Goal: Information Seeking & Learning: Check status

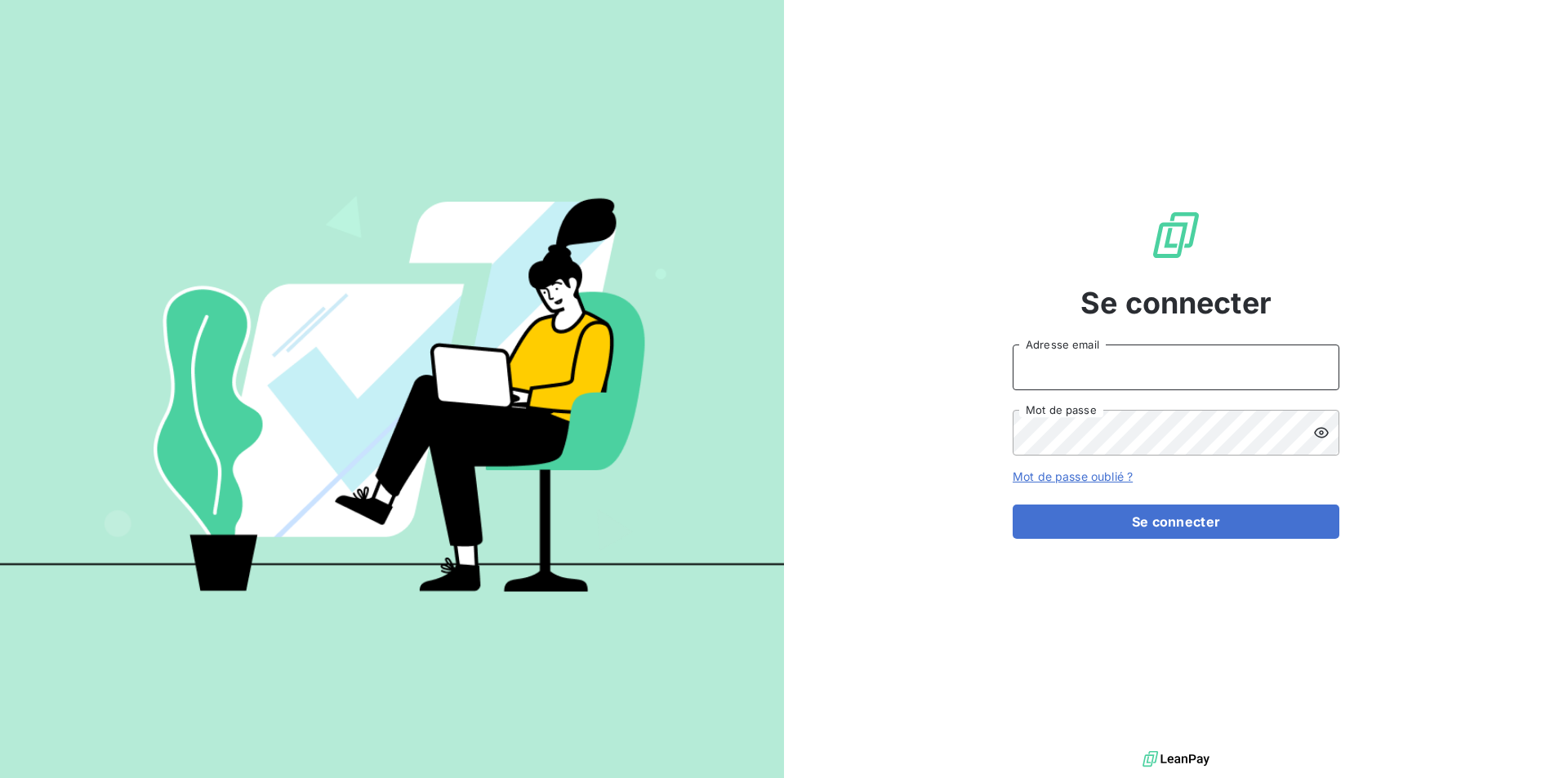
click at [1052, 373] on input "Adresse email" at bounding box center [1176, 368] width 327 height 46
type input "[EMAIL_ADDRESS][DOMAIN_NAME]"
click at [1013, 504] on button "Se connecter" at bounding box center [1176, 521] width 327 height 34
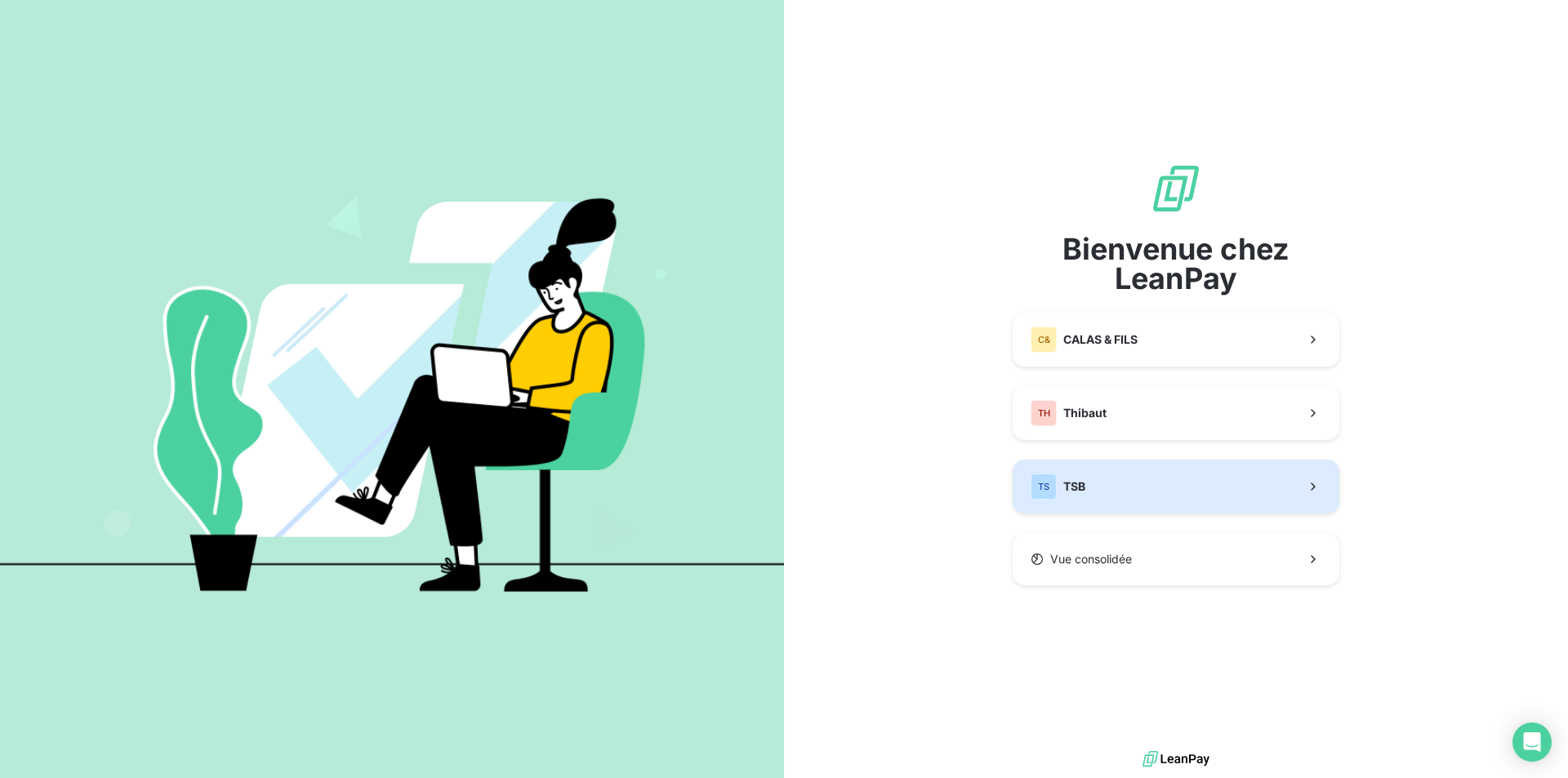
click at [1110, 485] on button "TS TSB" at bounding box center [1176, 486] width 327 height 54
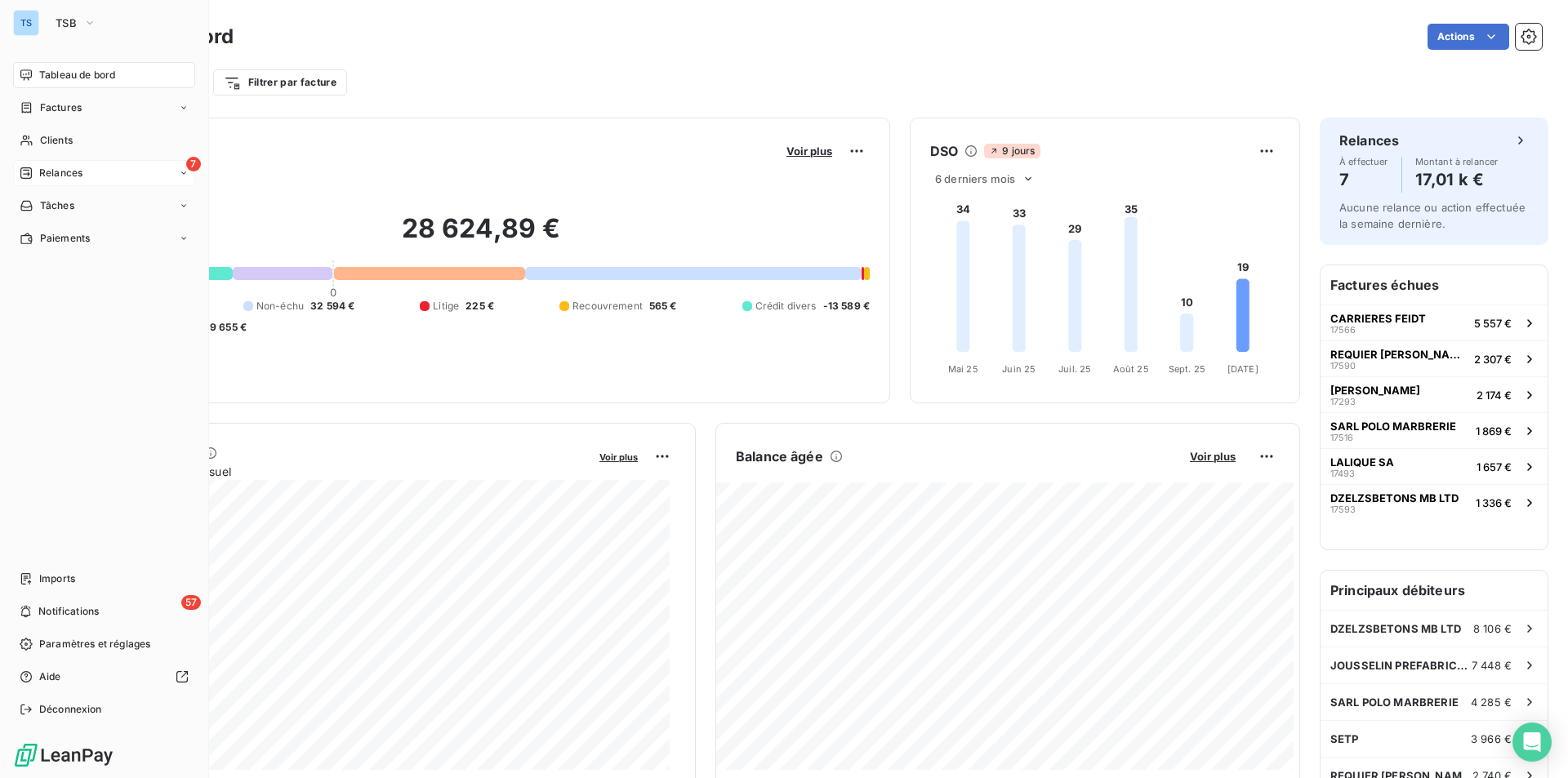
click at [46, 167] on span "Relances" at bounding box center [61, 172] width 44 height 15
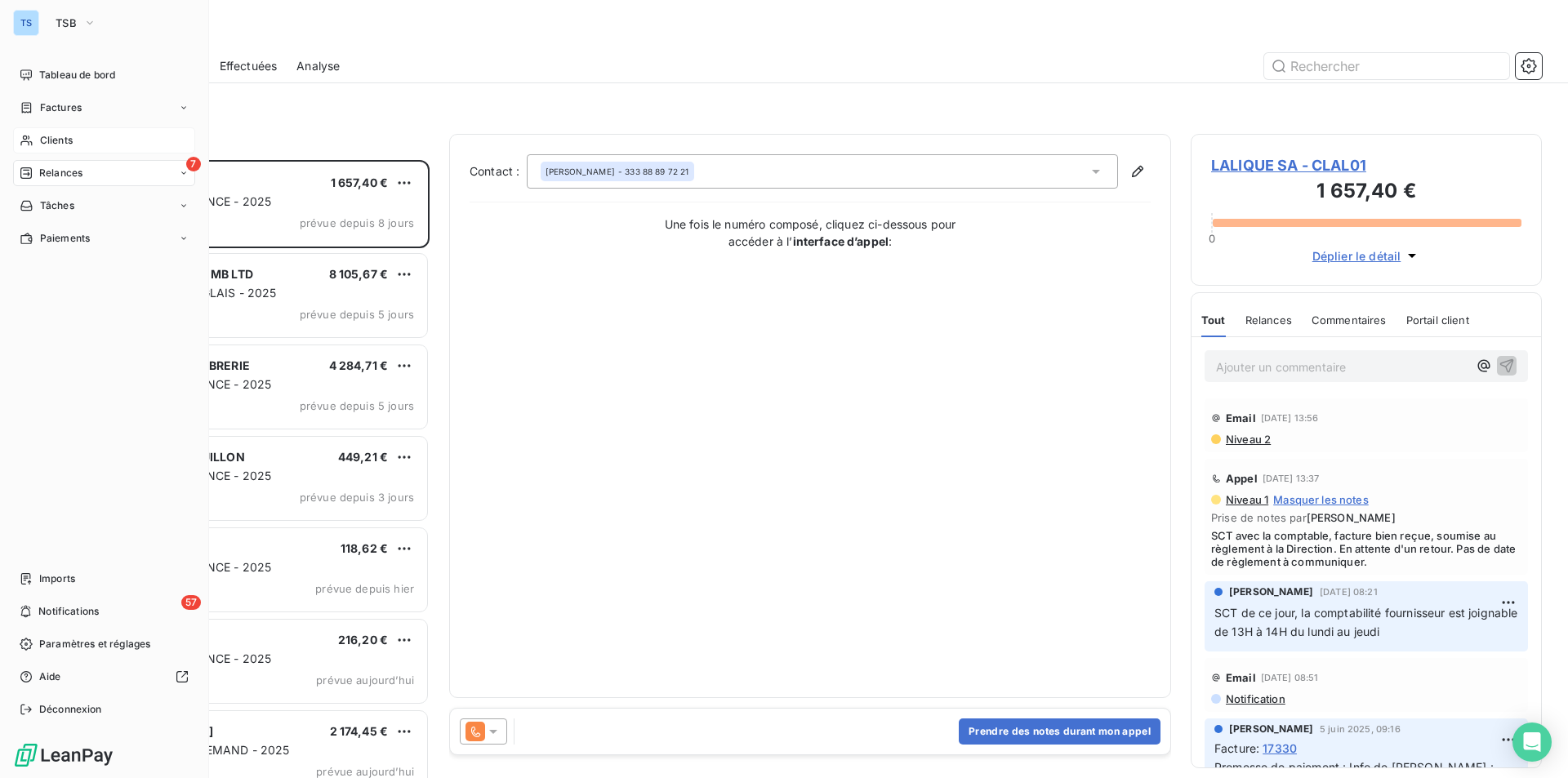
click at [51, 133] on span "Clients" at bounding box center [56, 140] width 32 height 15
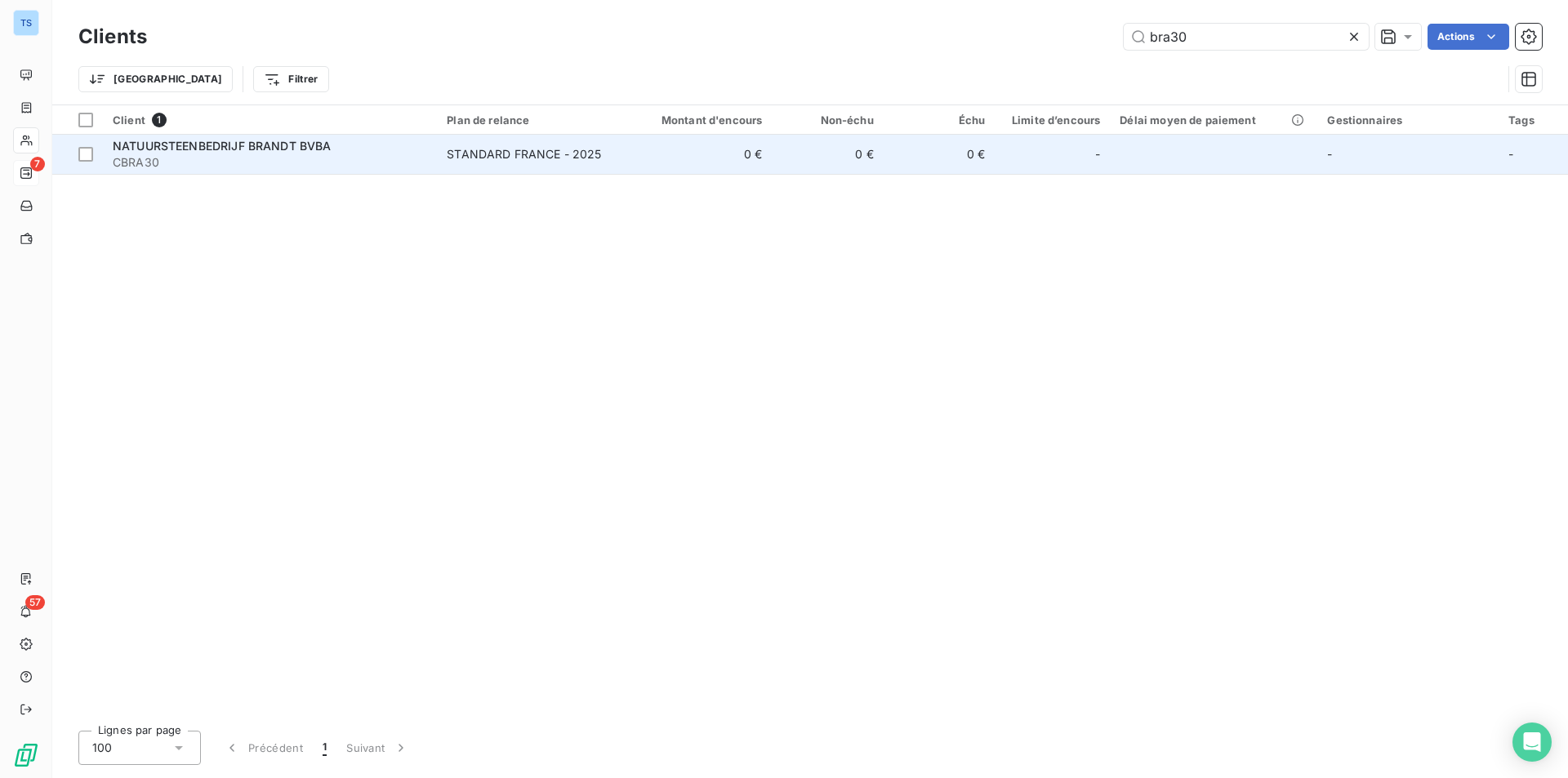
type input "bra30"
click at [295, 148] on span "NATUURSTEENBEDRIJF BRANDT BVBA" at bounding box center [222, 146] width 219 height 14
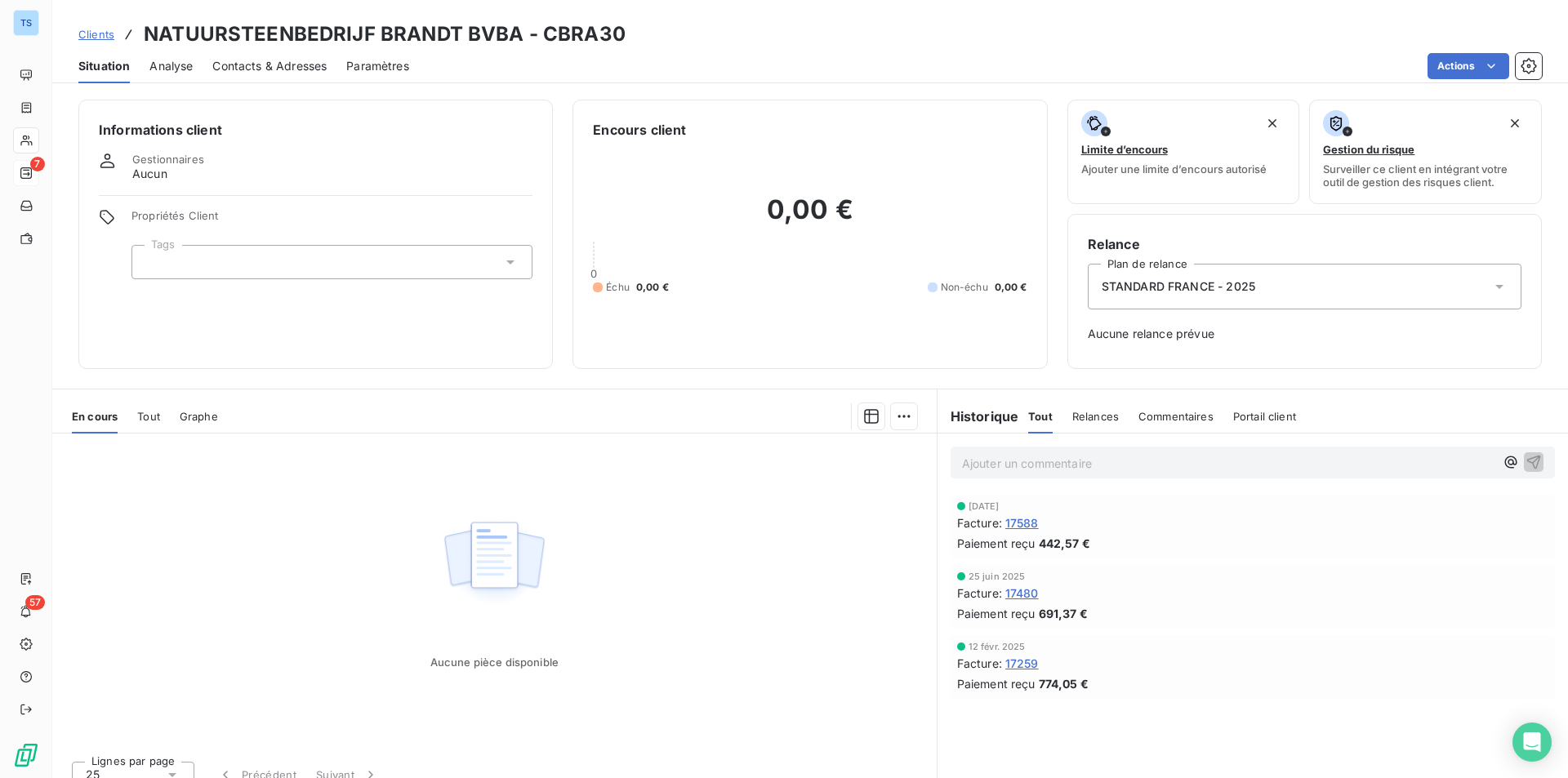
click at [1010, 518] on span "17588" at bounding box center [1022, 523] width 33 height 17
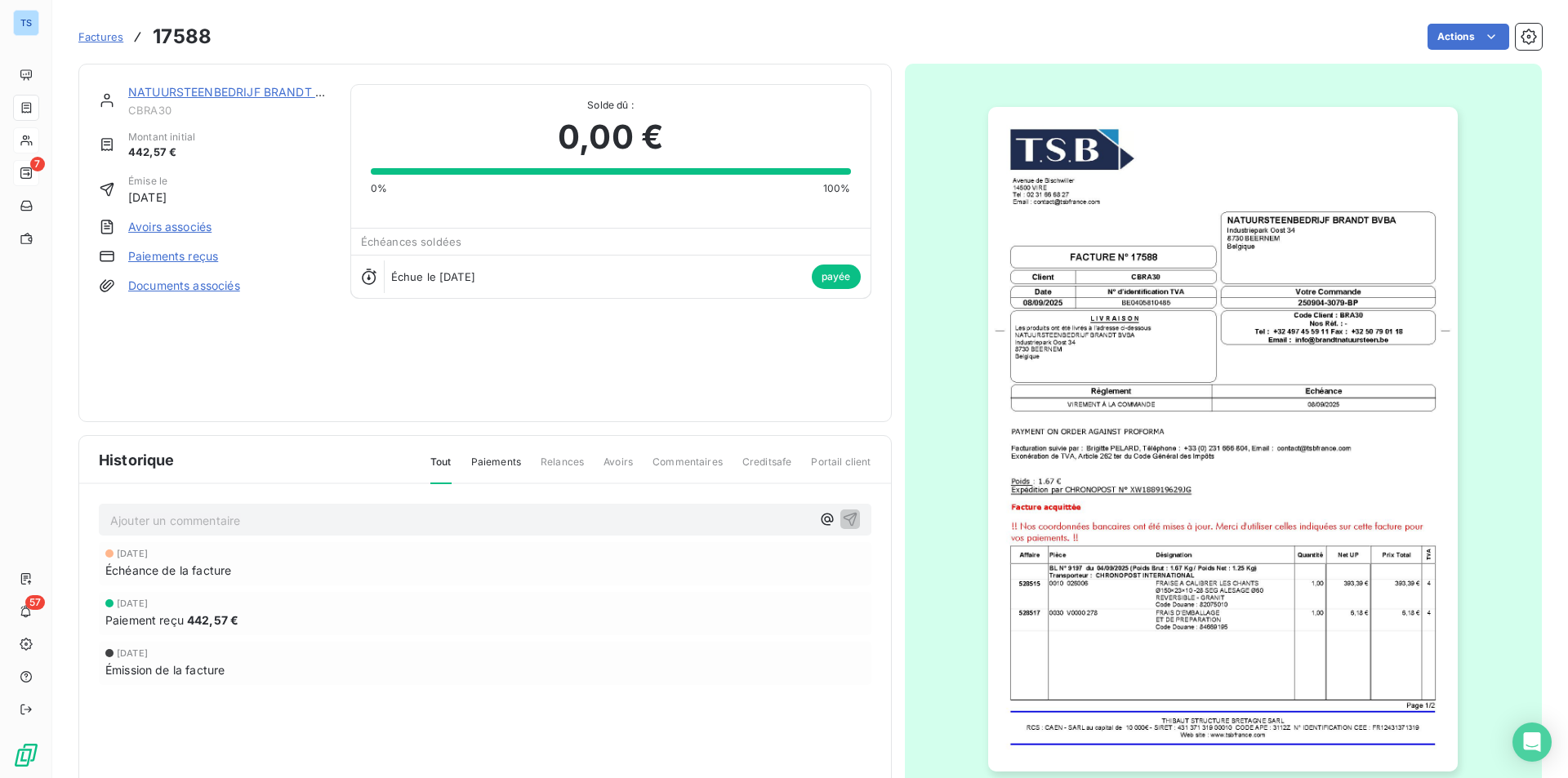
click at [213, 85] on link "NATUURSTEENBEDRIJF BRANDT BVBA" at bounding box center [237, 92] width 219 height 14
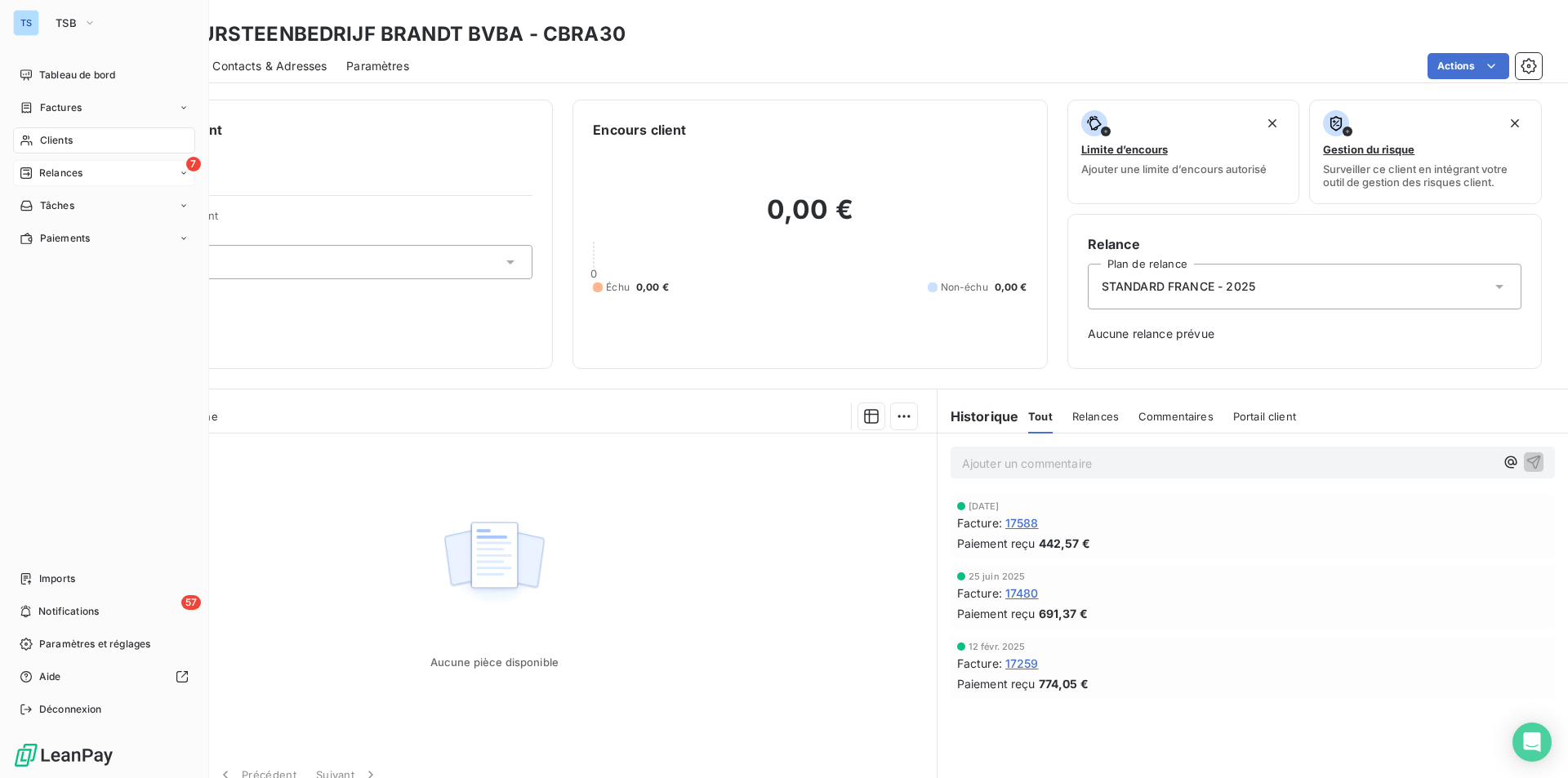
click at [79, 138] on div "Clients" at bounding box center [103, 140] width 182 height 26
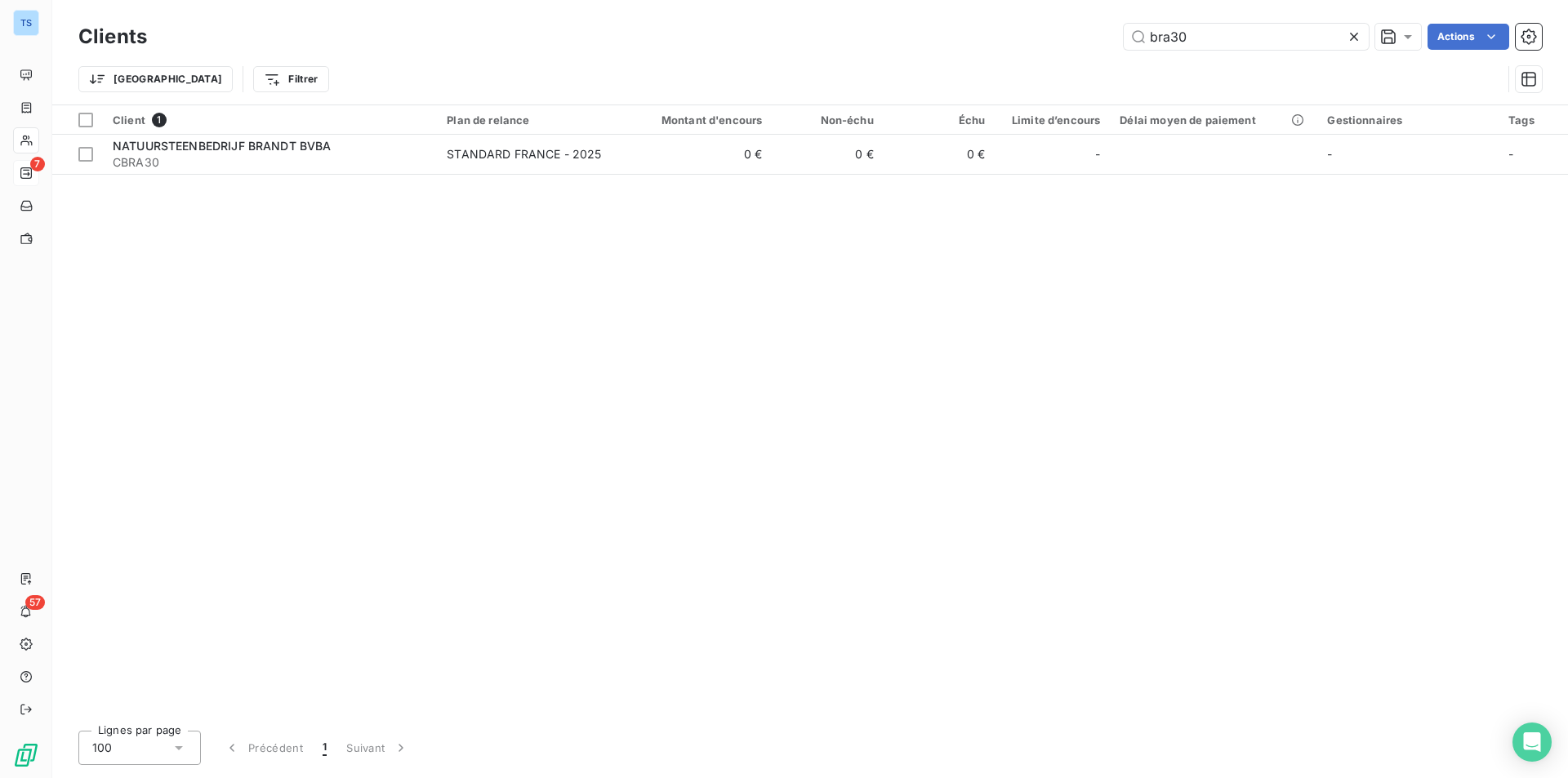
drag, startPoint x: 1356, startPoint y: 32, endPoint x: 1291, endPoint y: 38, distance: 65.3
click at [1356, 32] on icon at bounding box center [1354, 36] width 16 height 16
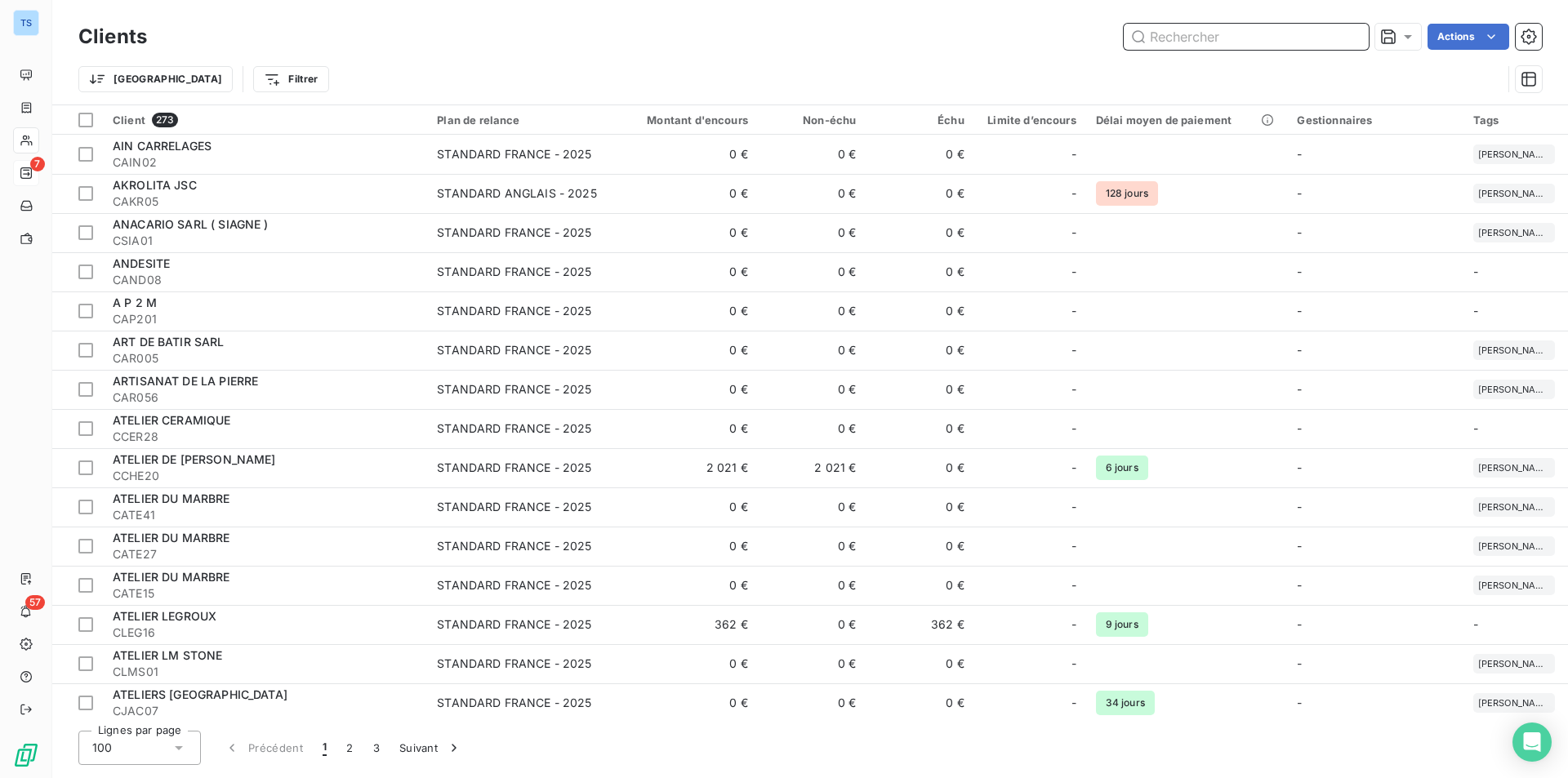
click at [1177, 35] on input "text" at bounding box center [1246, 37] width 245 height 26
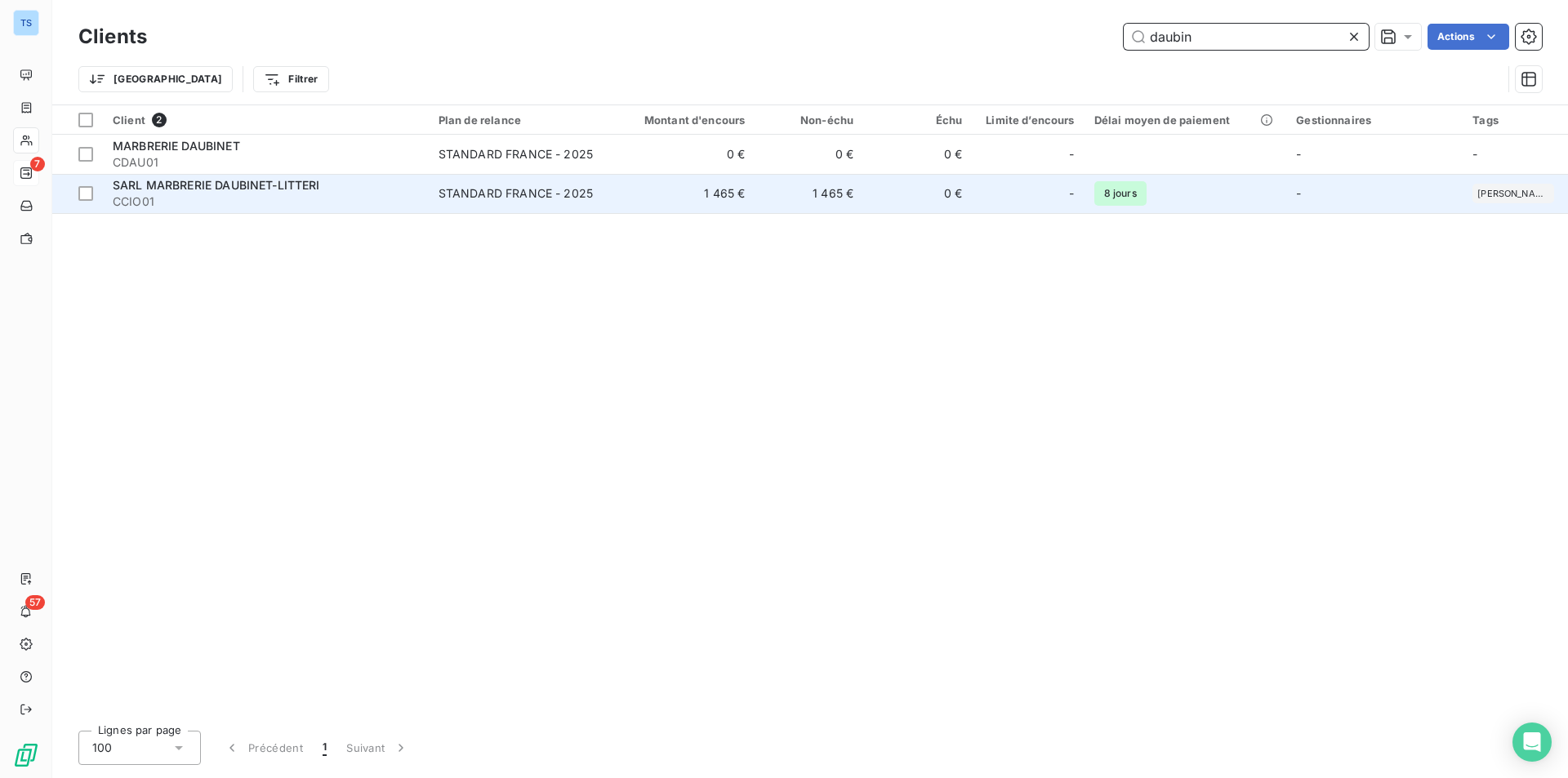
type input "daubin"
click at [225, 192] on div "SARL MARBRERIE DAUBINET-LITTERI" at bounding box center [265, 185] width 306 height 16
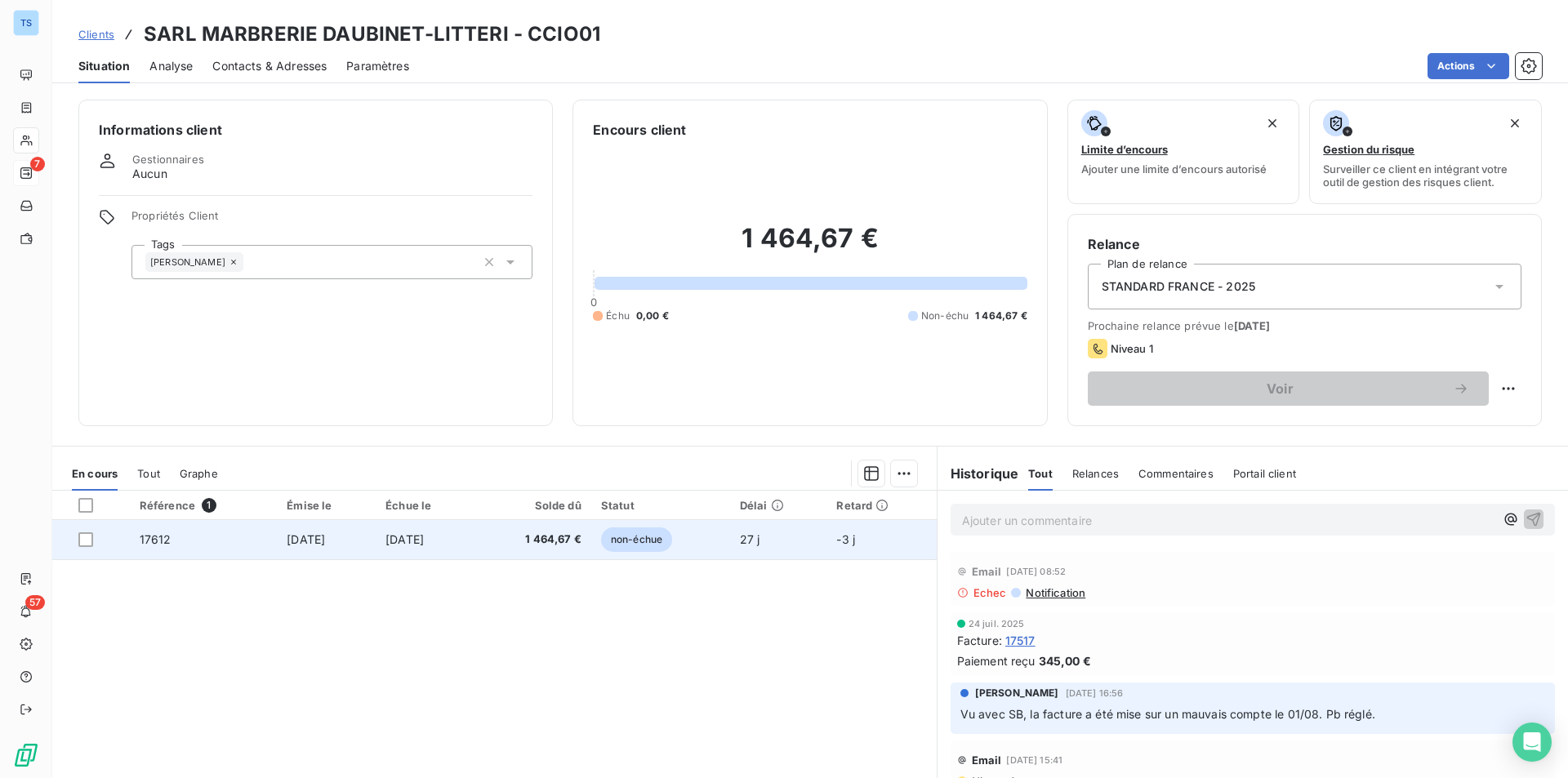
click at [154, 536] on span "17612" at bounding box center [155, 539] width 32 height 14
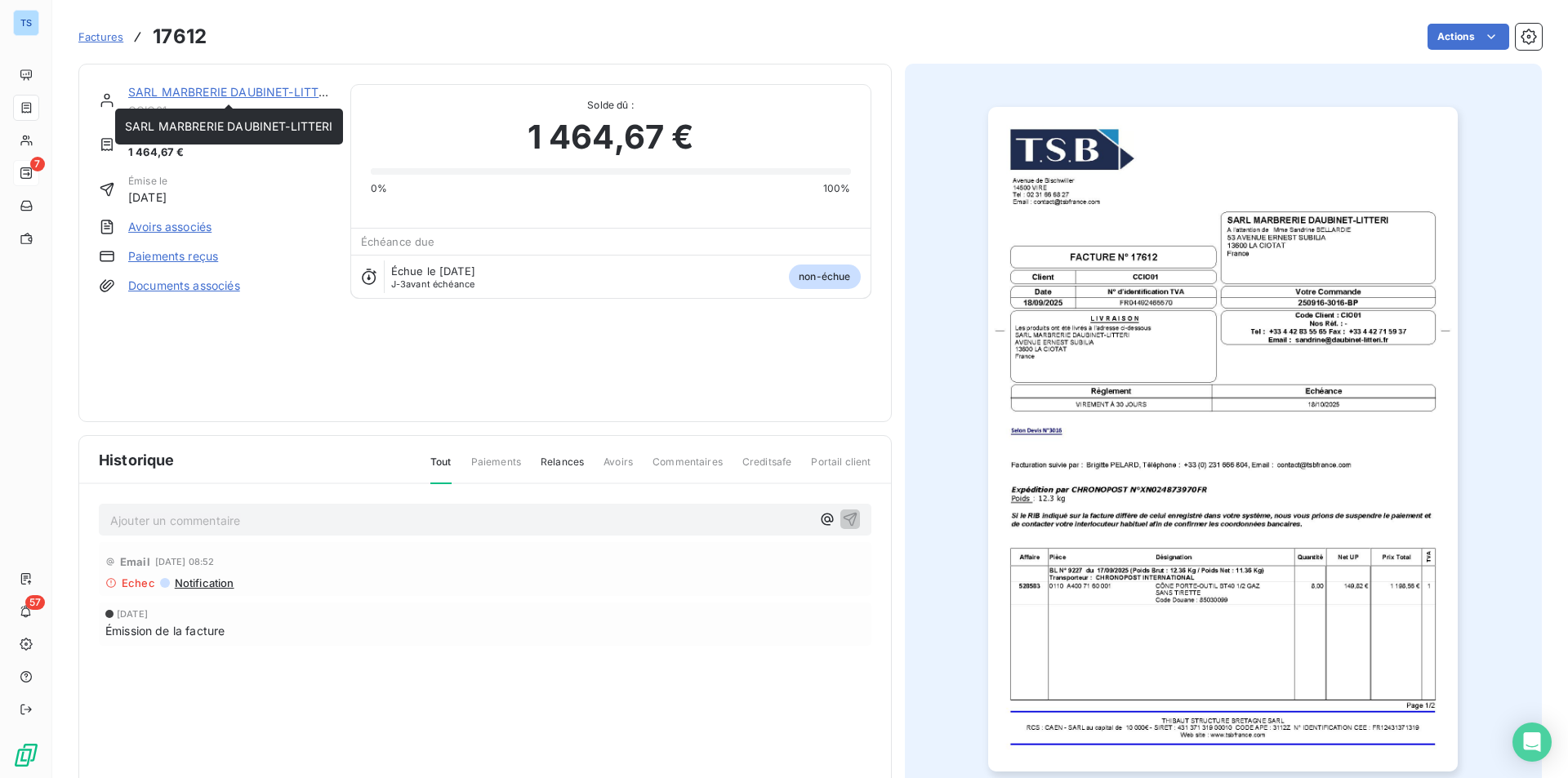
click at [216, 90] on link "SARL MARBRERIE DAUBINET-LITTERI" at bounding box center [232, 92] width 208 height 14
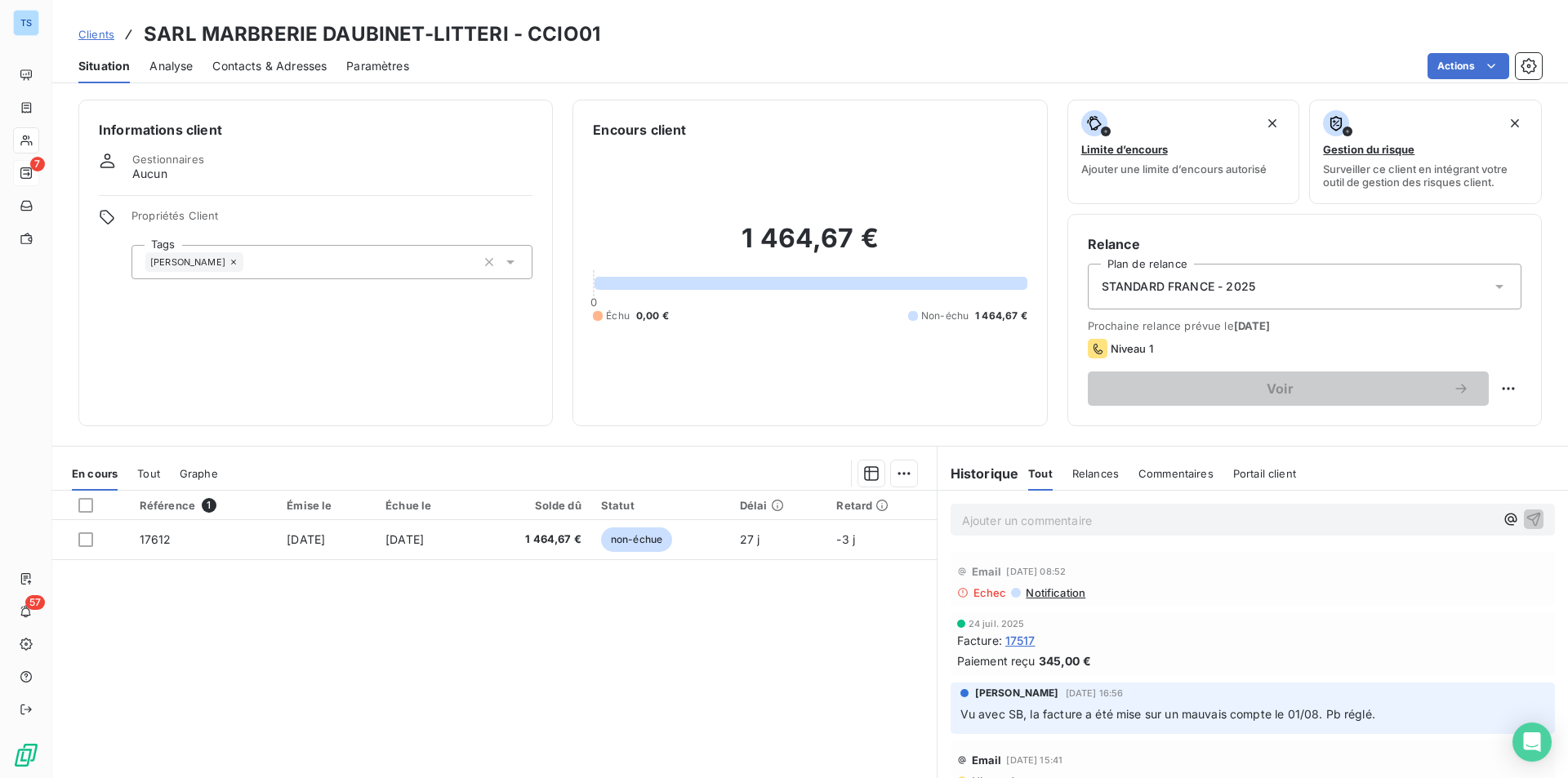
click at [296, 63] on span "Contacts & Adresses" at bounding box center [270, 66] width 114 height 16
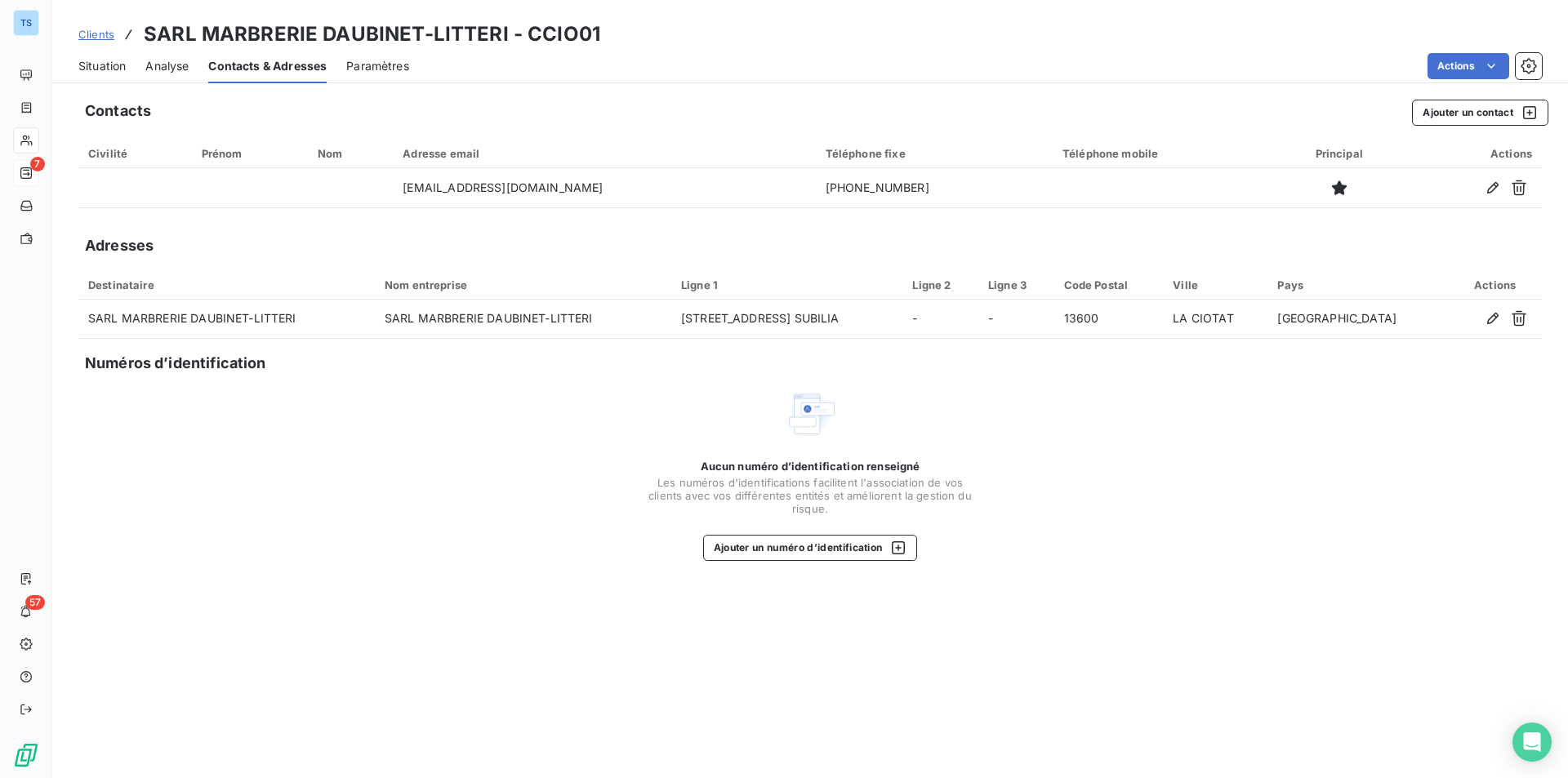
click at [119, 64] on span "Situation" at bounding box center [102, 66] width 48 height 16
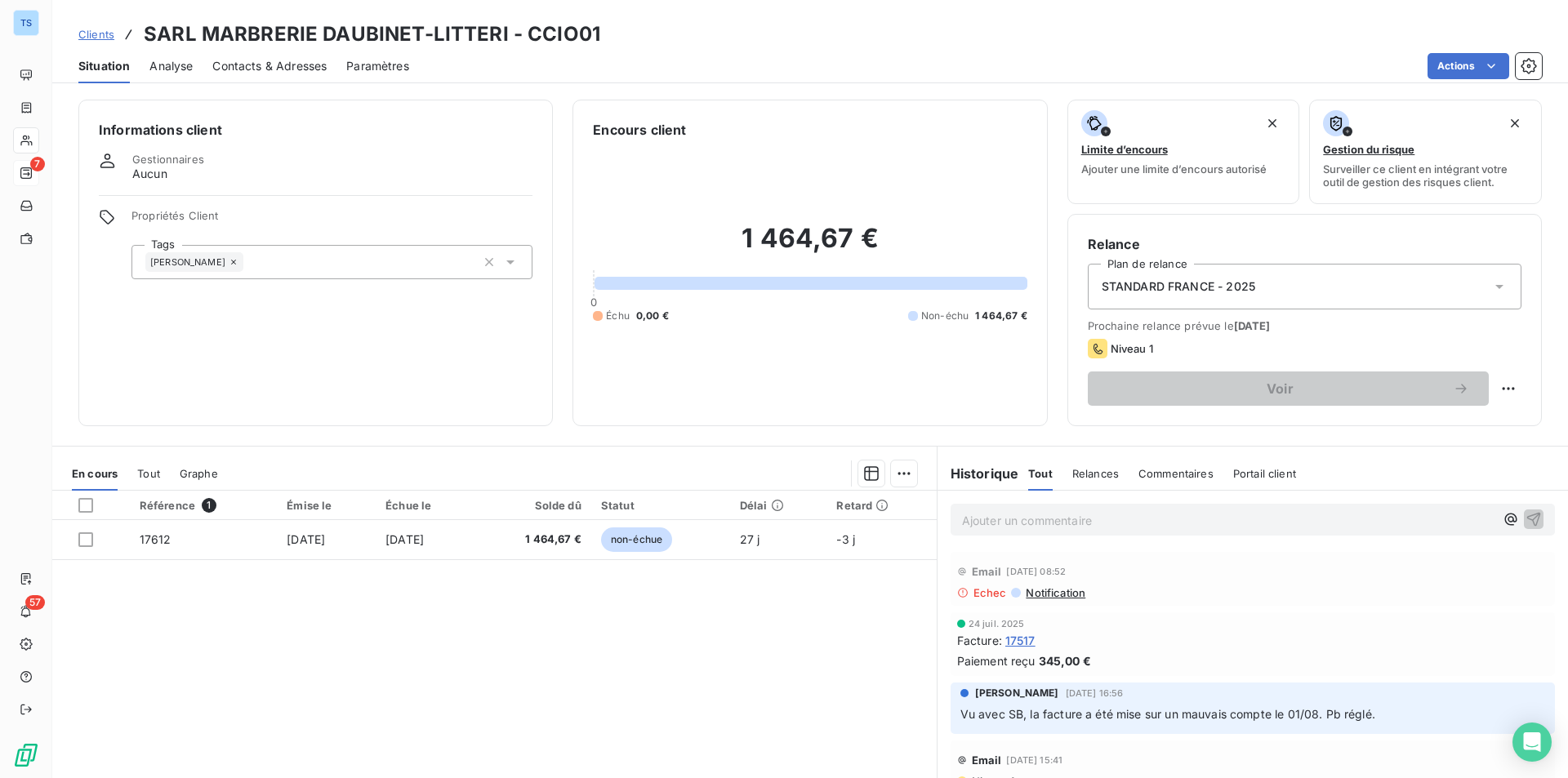
click at [979, 591] on span "Echec" at bounding box center [990, 592] width 33 height 13
click at [1042, 589] on span "Notification" at bounding box center [1055, 592] width 61 height 13
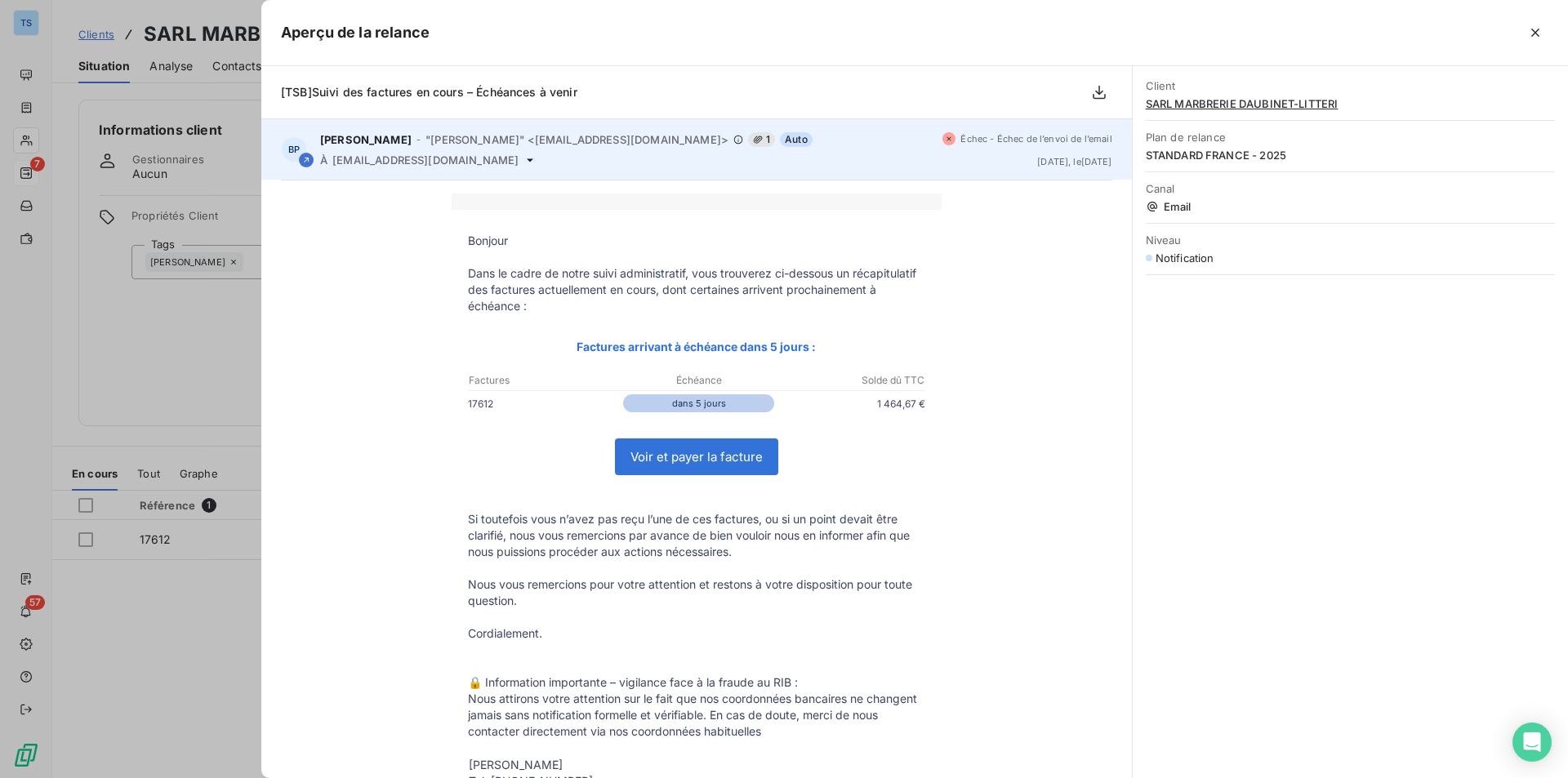
click at [523, 154] on icon at bounding box center [529, 160] width 13 height 13
click at [523, 158] on icon at bounding box center [529, 160] width 13 height 13
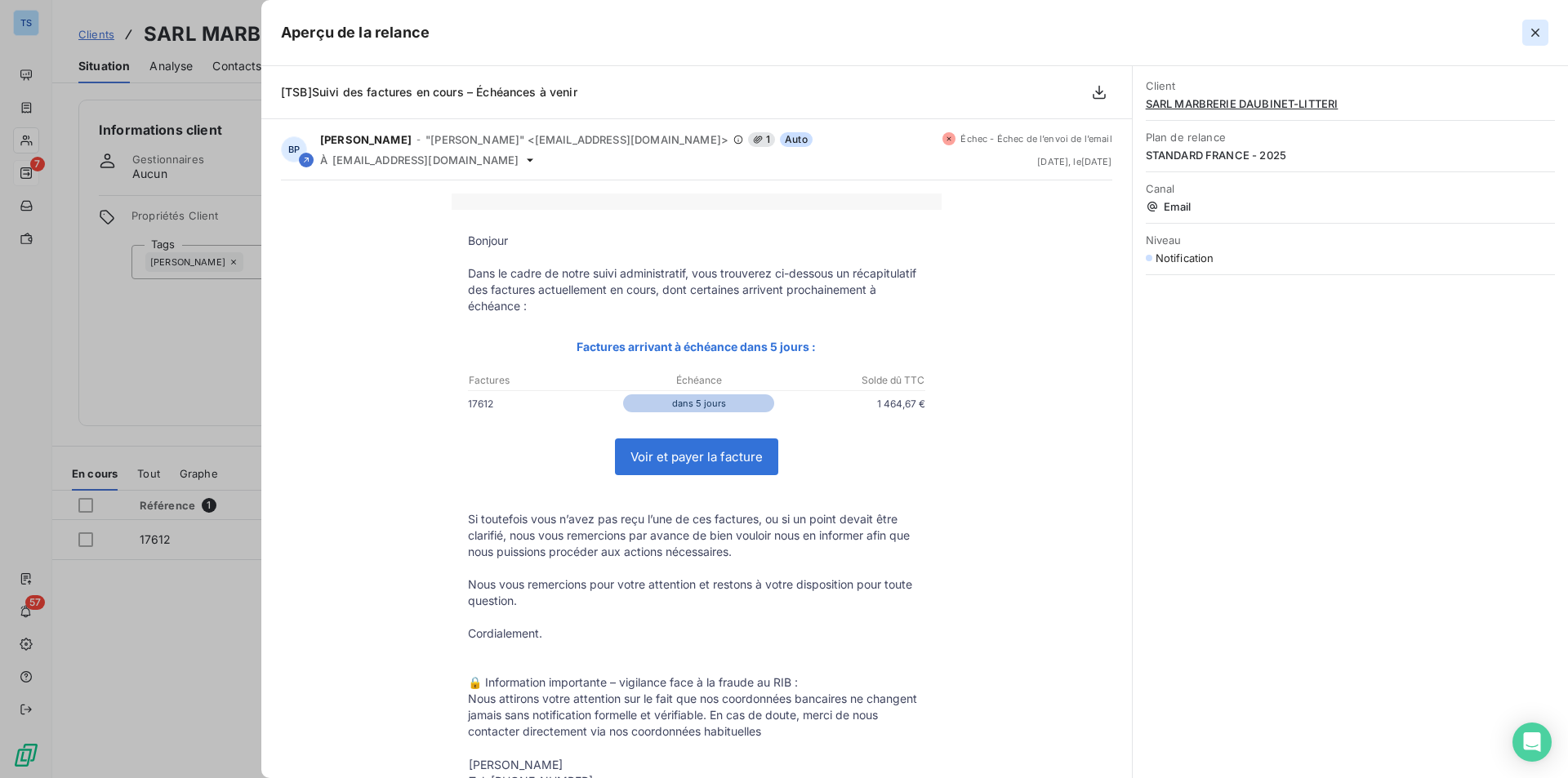
click at [1532, 28] on icon "button" at bounding box center [1535, 32] width 16 height 16
